Goal: Information Seeking & Learning: Learn about a topic

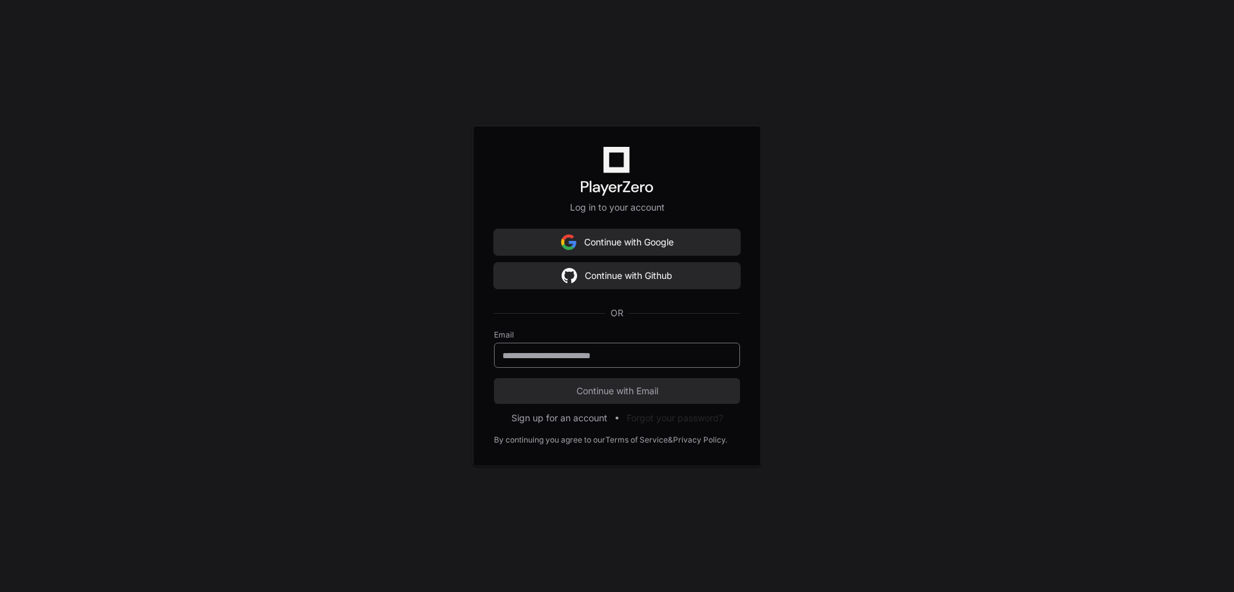
click at [560, 349] on input "email" at bounding box center [617, 355] width 229 height 13
type input "**********"
click at [532, 389] on span "Continue with Email" at bounding box center [617, 391] width 246 height 13
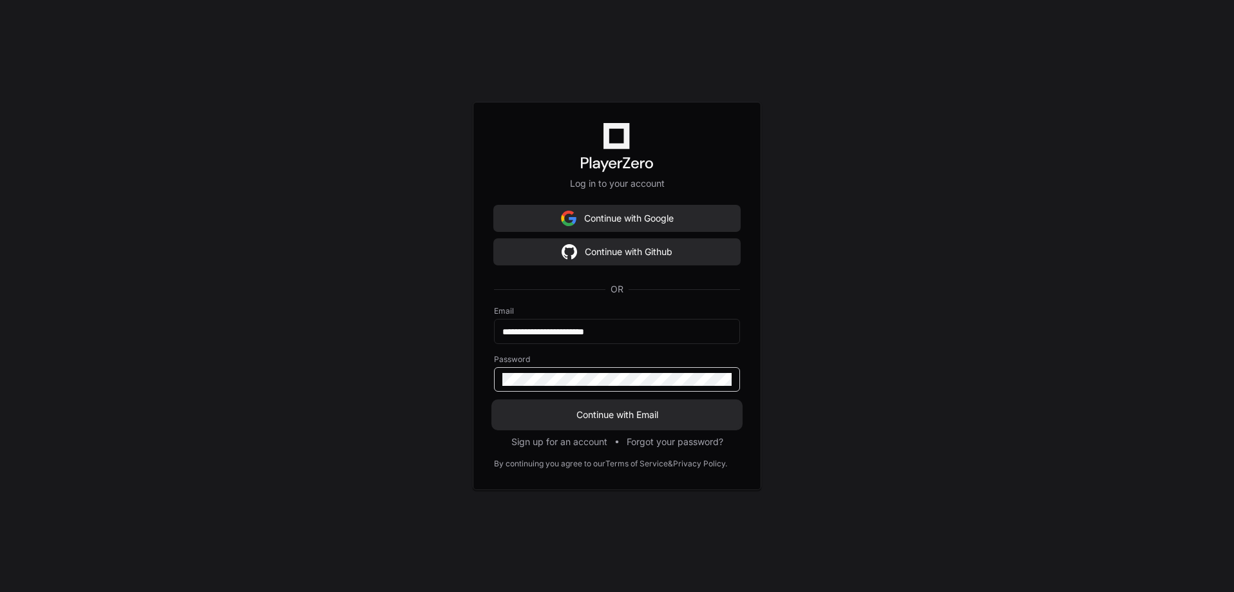
click at [620, 405] on button "Continue with Email" at bounding box center [617, 415] width 246 height 26
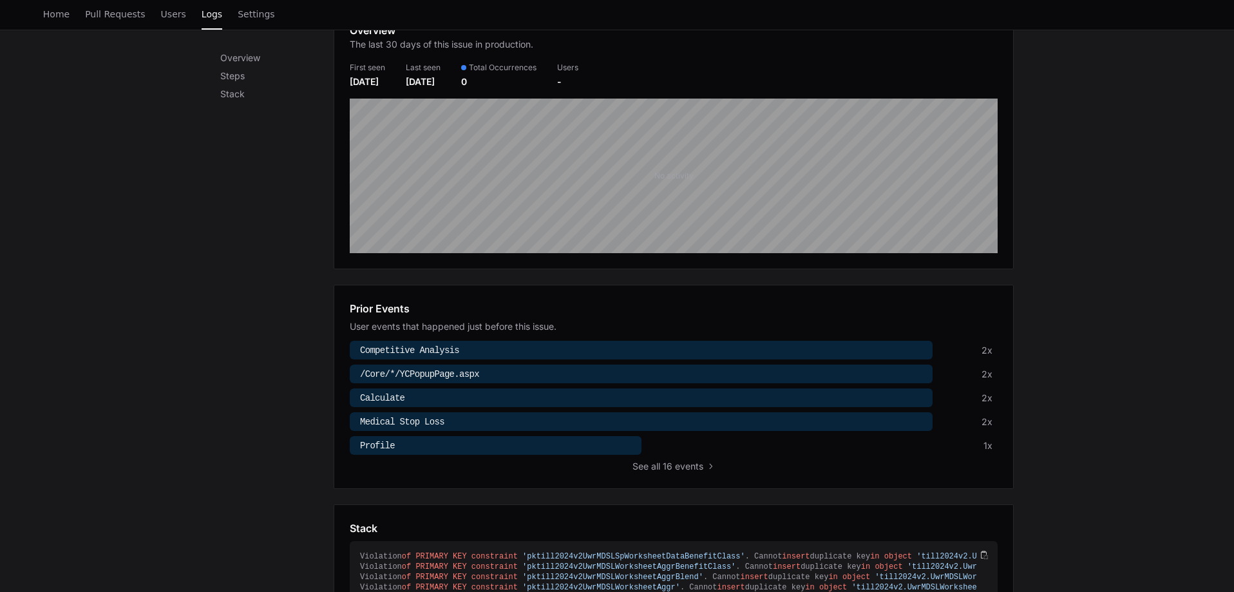
scroll to position [258, 0]
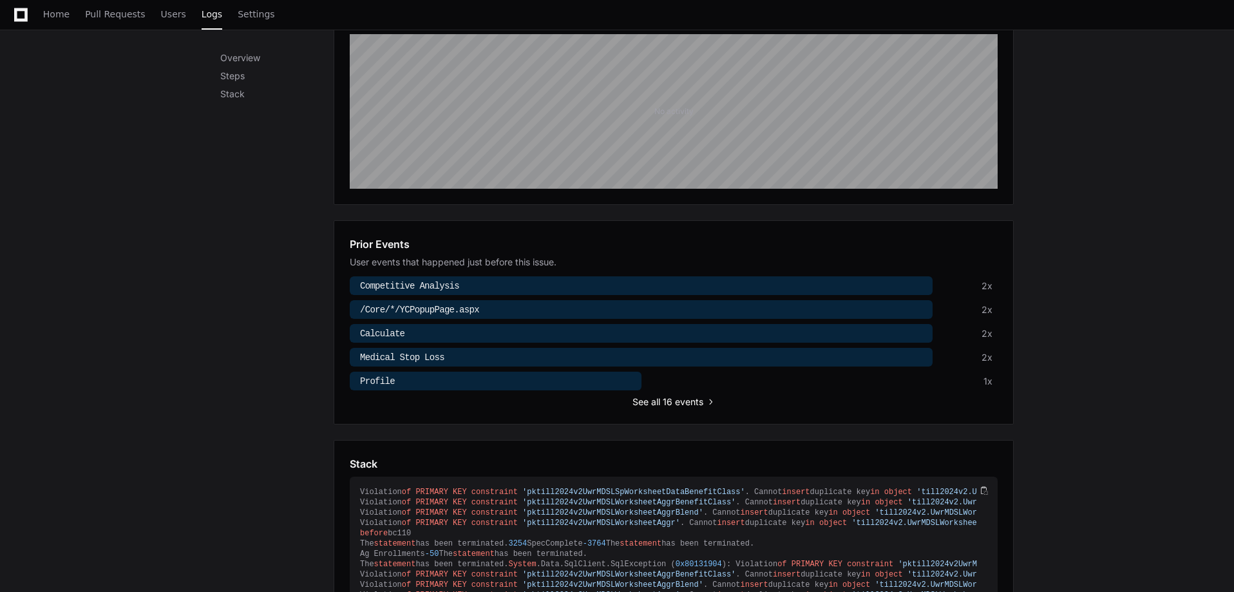
click at [653, 404] on span "all 16 events" at bounding box center [677, 402] width 52 height 13
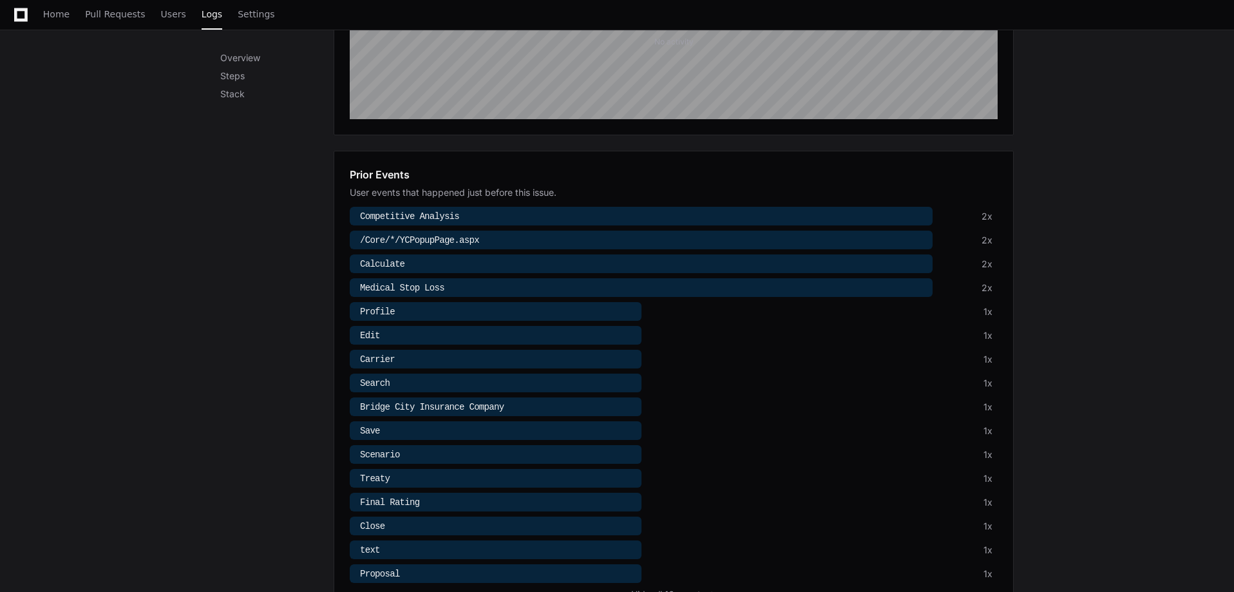
click at [462, 217] on div at bounding box center [641, 216] width 583 height 19
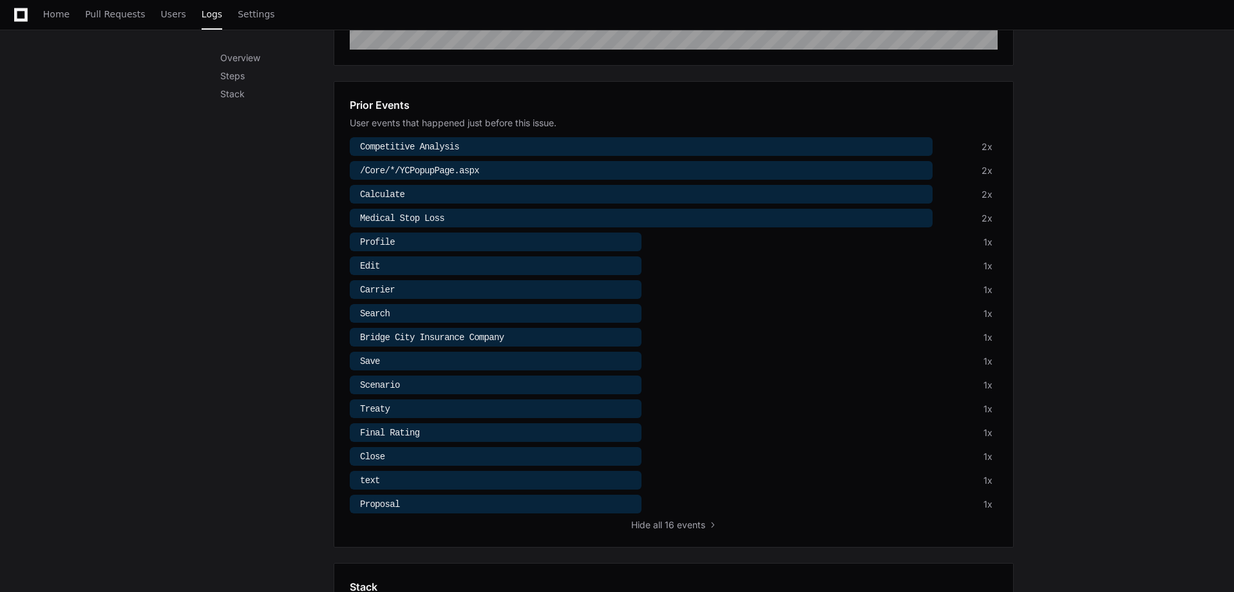
click at [409, 508] on div at bounding box center [496, 504] width 292 height 19
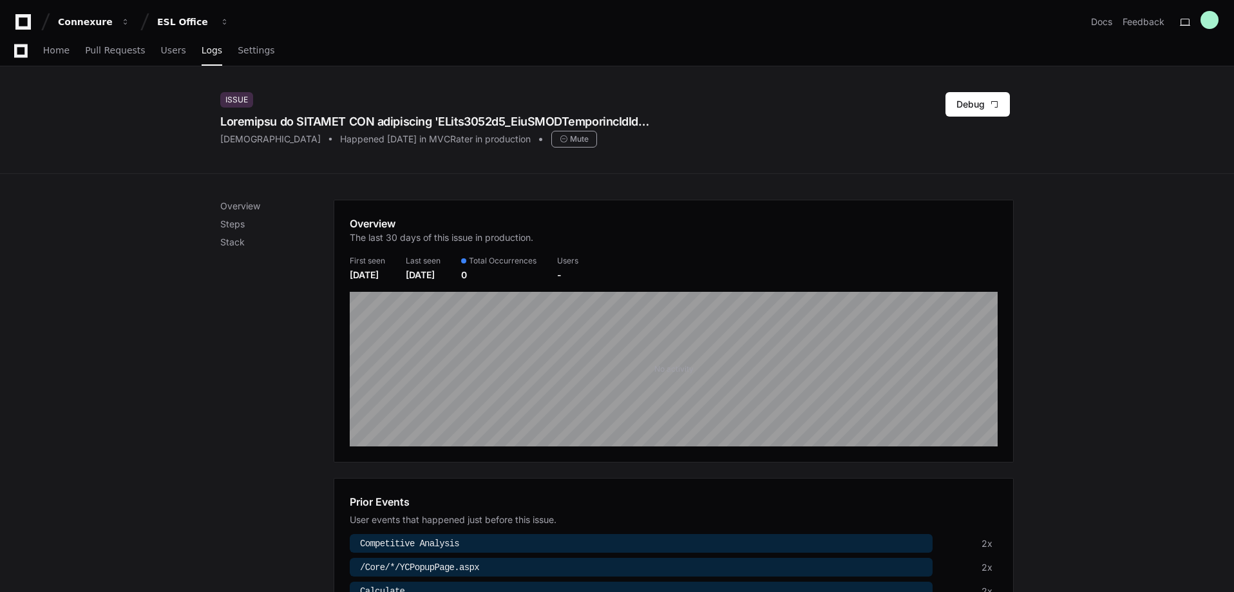
scroll to position [451, 0]
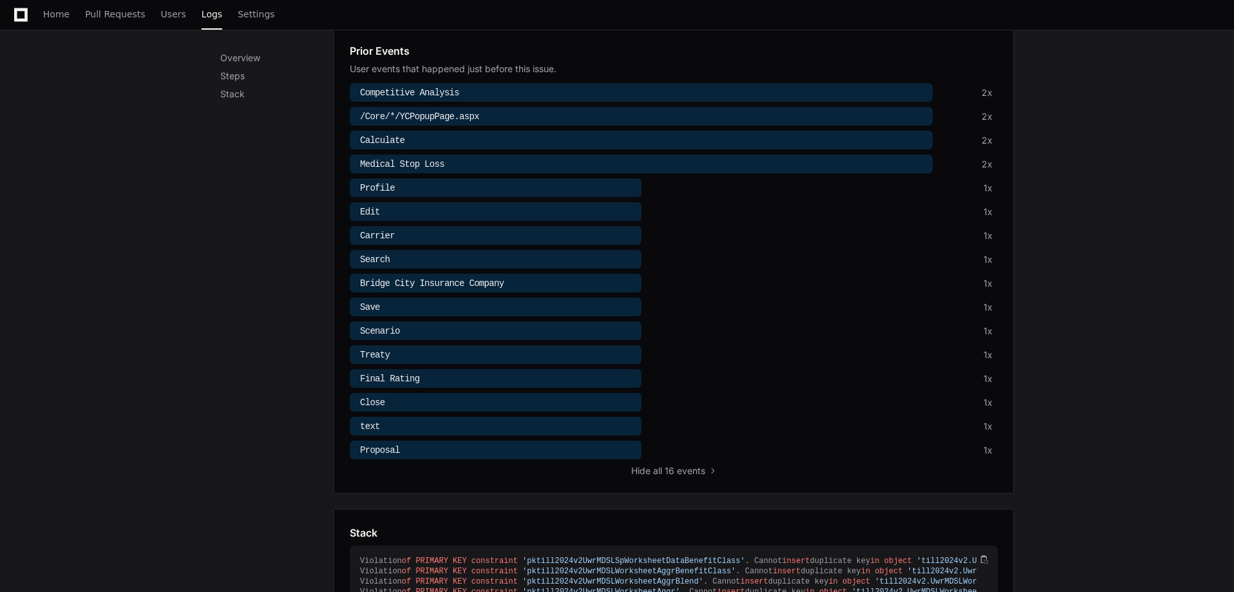
click at [437, 281] on span "Bridge City Insurance Company" at bounding box center [432, 283] width 144 height 10
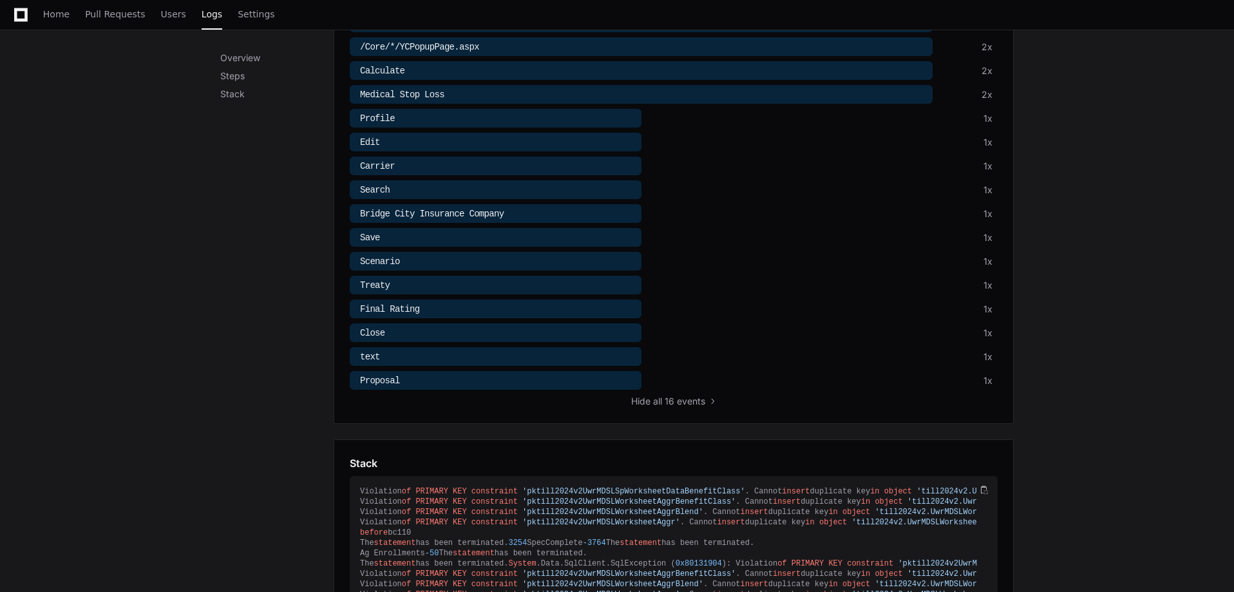
scroll to position [456, 0]
